Goal: Transaction & Acquisition: Book appointment/travel/reservation

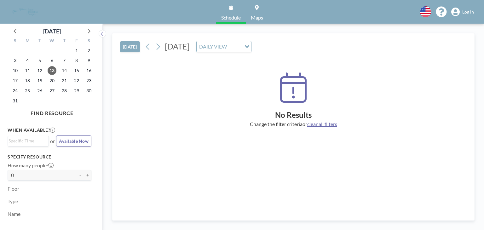
click at [164, 31] on div "[DATE] [DATE] DAILY VIEW Loading... No Results Change the filter criteria or cl…" at bounding box center [293, 127] width 381 height 206
click at [66, 71] on span "14" at bounding box center [64, 70] width 9 height 9
click at [470, 9] on span "Log in" at bounding box center [468, 12] width 12 height 6
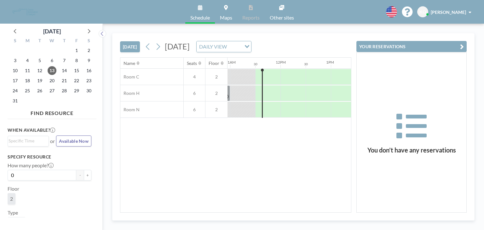
scroll to position [0, 554]
click at [67, 70] on span "14" at bounding box center [64, 70] width 9 height 9
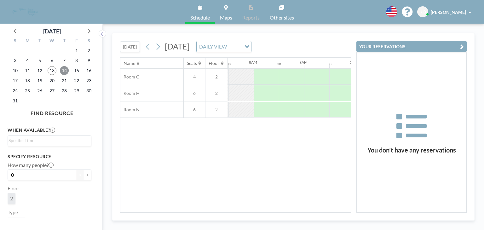
scroll to position [0, 378]
click at [462, 47] on icon "button" at bounding box center [462, 47] width 4 height 8
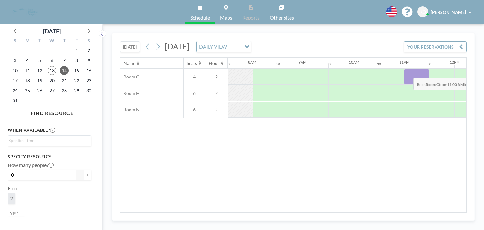
click at [408, 73] on div at bounding box center [416, 77] width 25 height 16
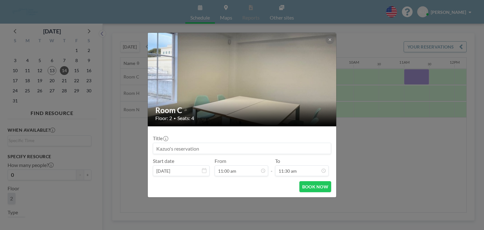
click at [416, 90] on div "Room C Floor: 2 • Seats: 4 Title Start date Aug 14, 2025 From 11:00 am - To 11:…" at bounding box center [242, 115] width 484 height 230
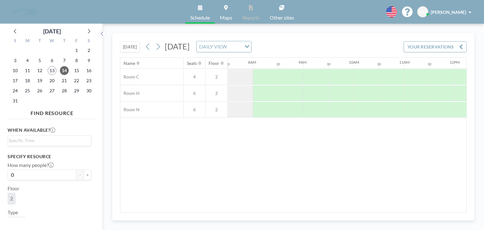
click at [416, 84] on div at bounding box center [416, 76] width 25 height 15
click at [415, 96] on div at bounding box center [416, 93] width 25 height 16
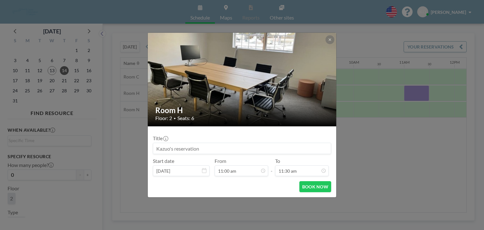
click at [385, 97] on div "Room H Floor: 2 • Seats: 6 Title Start date Aug 14, 2025 From 11:00 am - To 11:…" at bounding box center [242, 115] width 484 height 230
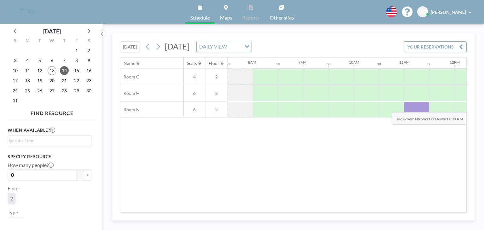
click at [415, 107] on div at bounding box center [416, 110] width 25 height 16
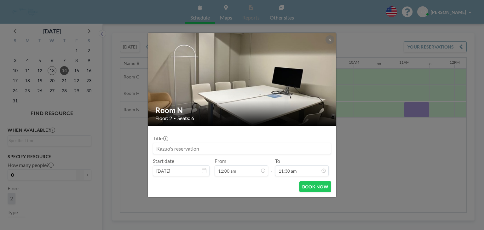
click at [413, 92] on div "Room N Floor: 2 • Seats: 6 Title Start date Aug 14, 2025 From 11:00 am - To 11:…" at bounding box center [242, 115] width 484 height 230
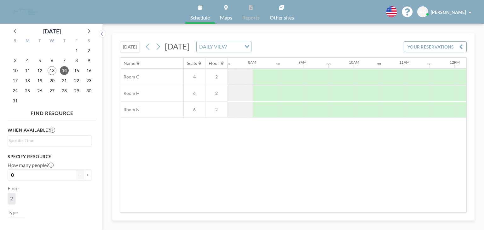
click at [413, 84] on div at bounding box center [416, 76] width 25 height 15
click at [409, 91] on div at bounding box center [416, 93] width 25 height 16
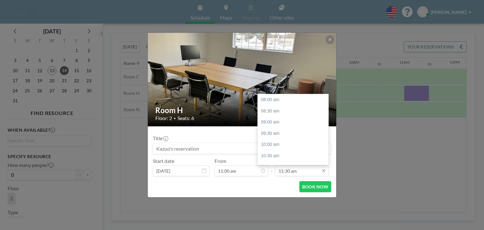
scroll to position [78, 0]
click at [294, 115] on div "12:00 pm" at bounding box center [295, 111] width 74 height 11
type input "12:00 pm"
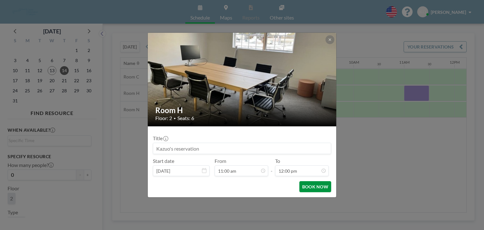
click at [309, 187] on button "BOOK NOW" at bounding box center [315, 186] width 32 height 11
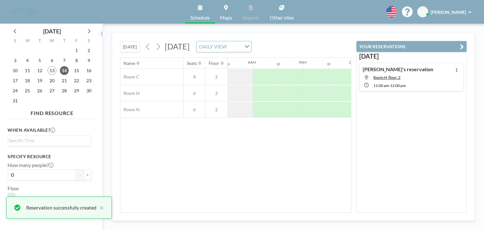
click at [462, 47] on icon "button" at bounding box center [462, 47] width 4 height 8
